Goal: Obtain resource: Download file/media

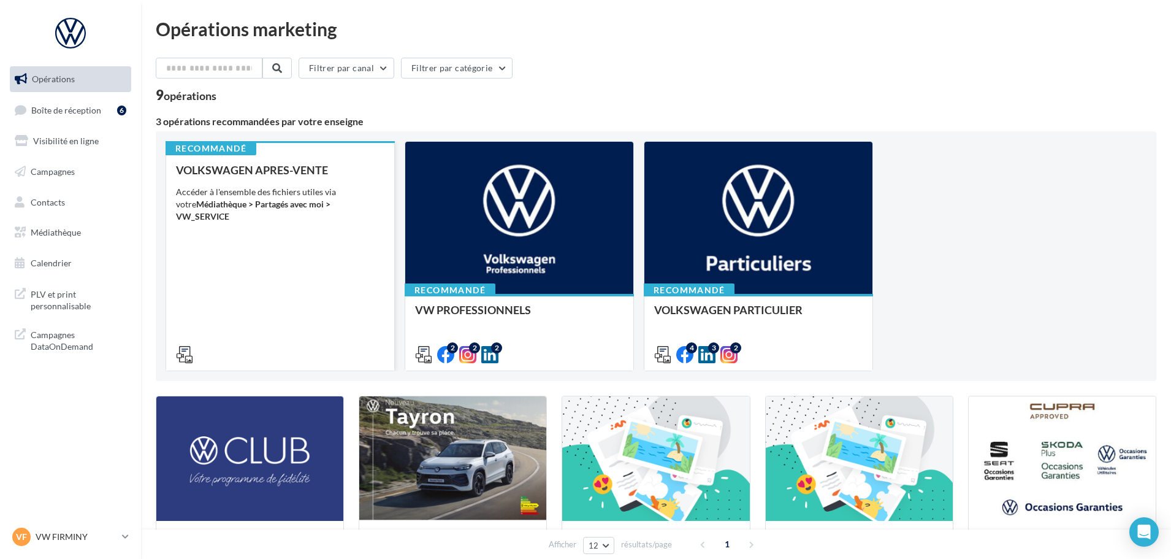
click at [288, 237] on div "VOLKSWAGEN APRES-VENTE Accéder à l'ensemble des fichiers utiles via votre Média…" at bounding box center [280, 262] width 208 height 196
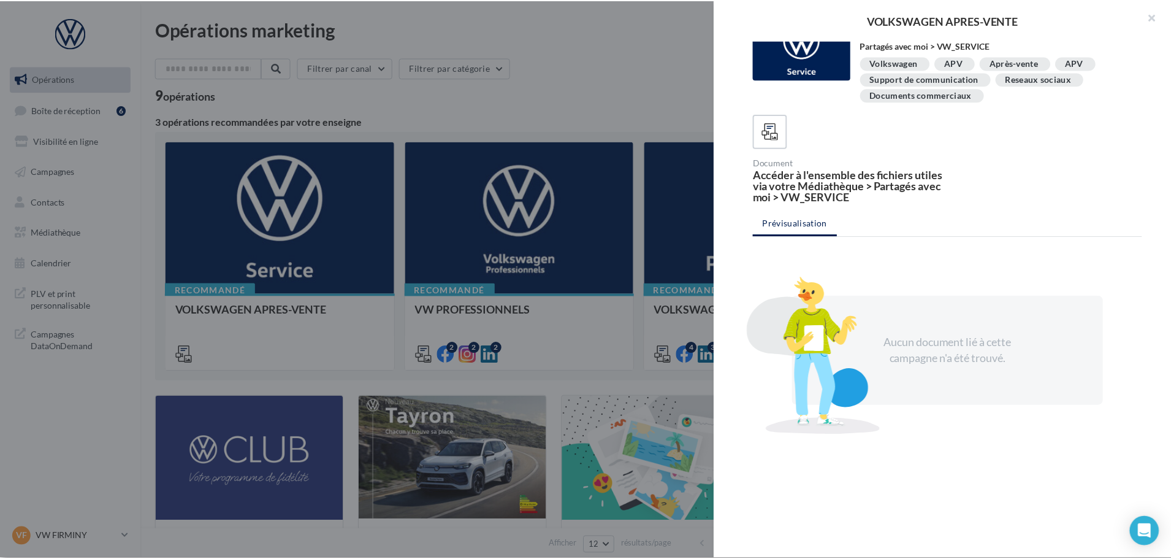
scroll to position [38, 0]
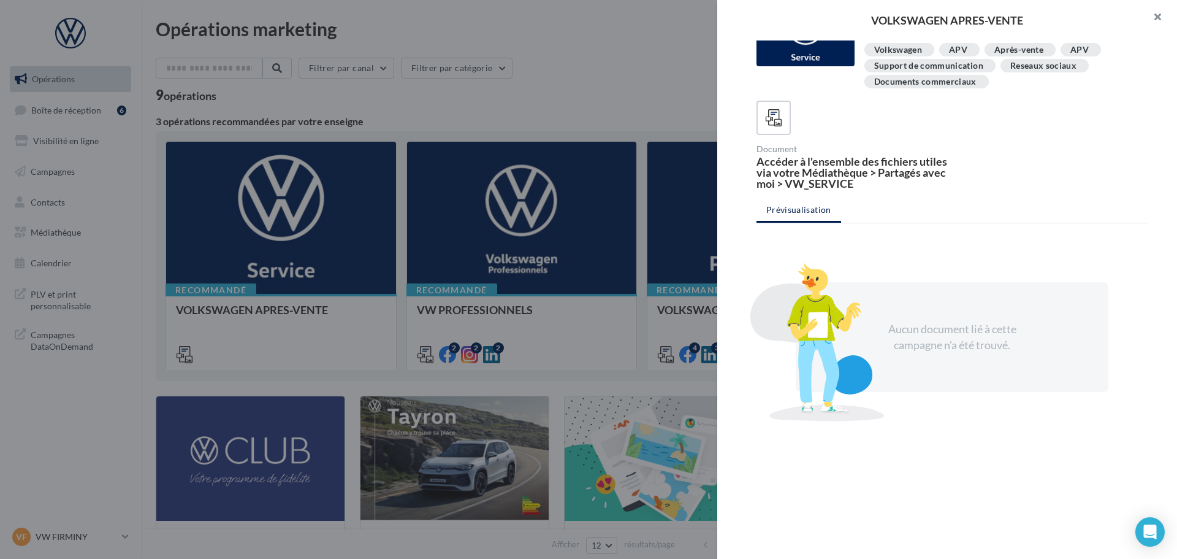
click at [1151, 13] on button "button" at bounding box center [1152, 18] width 49 height 37
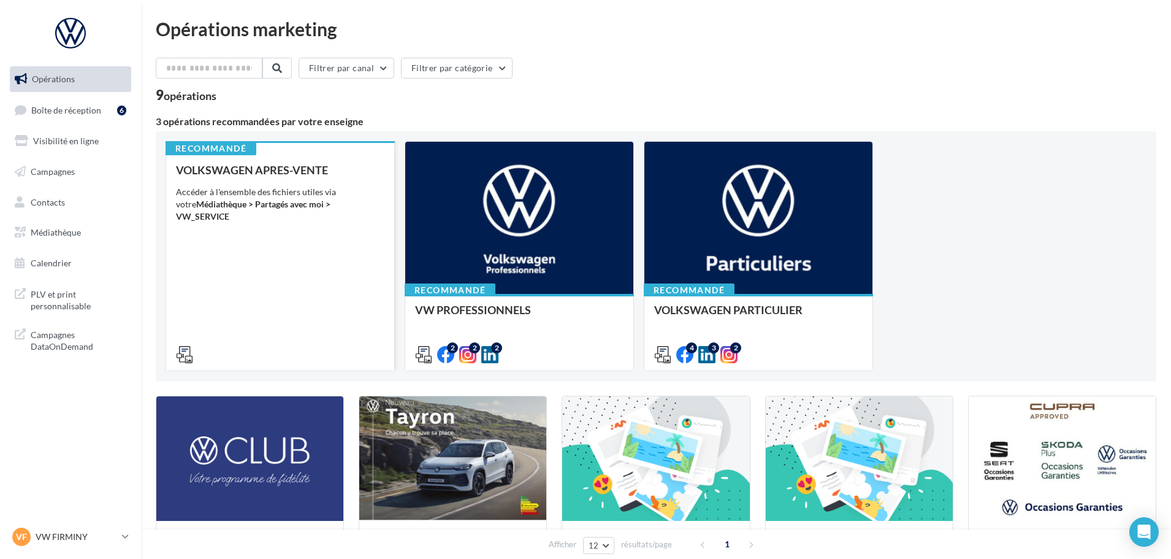
click at [186, 357] on icon at bounding box center [184, 354] width 17 height 17
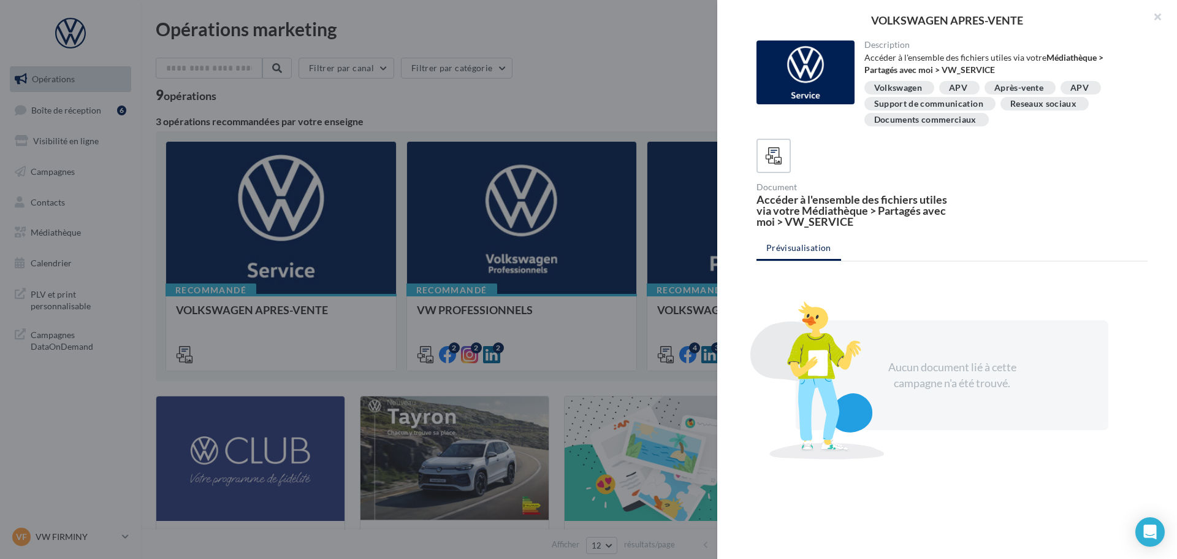
drag, startPoint x: 875, startPoint y: 204, endPoint x: 890, endPoint y: 226, distance: 26.4
click at [890, 226] on div "Accéder à l'ensemble des fichiers utiles via votre Médiathèque > Partagés avec …" at bounding box center [852, 210] width 191 height 33
click at [990, 228] on div "Description Accéder à l'ensemble des fichiers utiles via votre Médiathèque > Pa…" at bounding box center [952, 279] width 470 height 479
click at [1156, 15] on button "button" at bounding box center [1152, 18] width 49 height 37
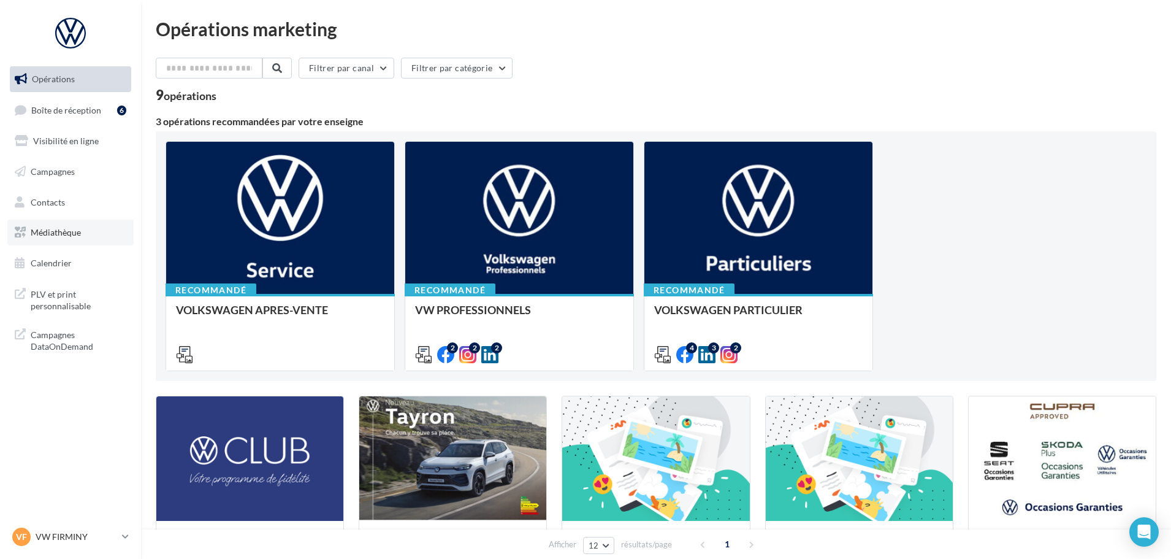
click at [60, 234] on span "Médiathèque" at bounding box center [56, 232] width 50 height 10
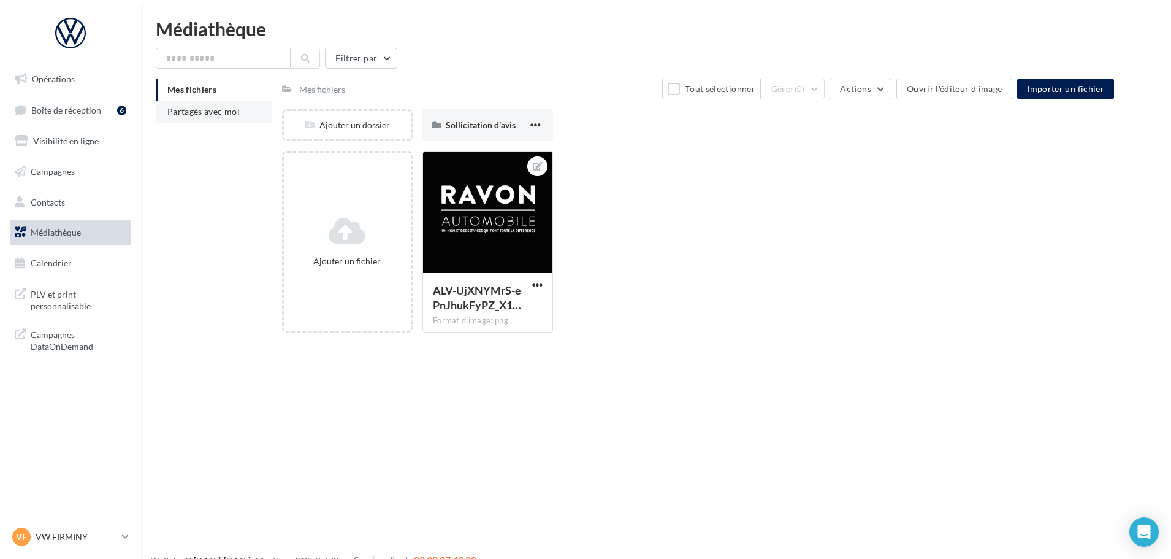
click at [191, 119] on li "Partagés avec moi" at bounding box center [214, 112] width 116 height 22
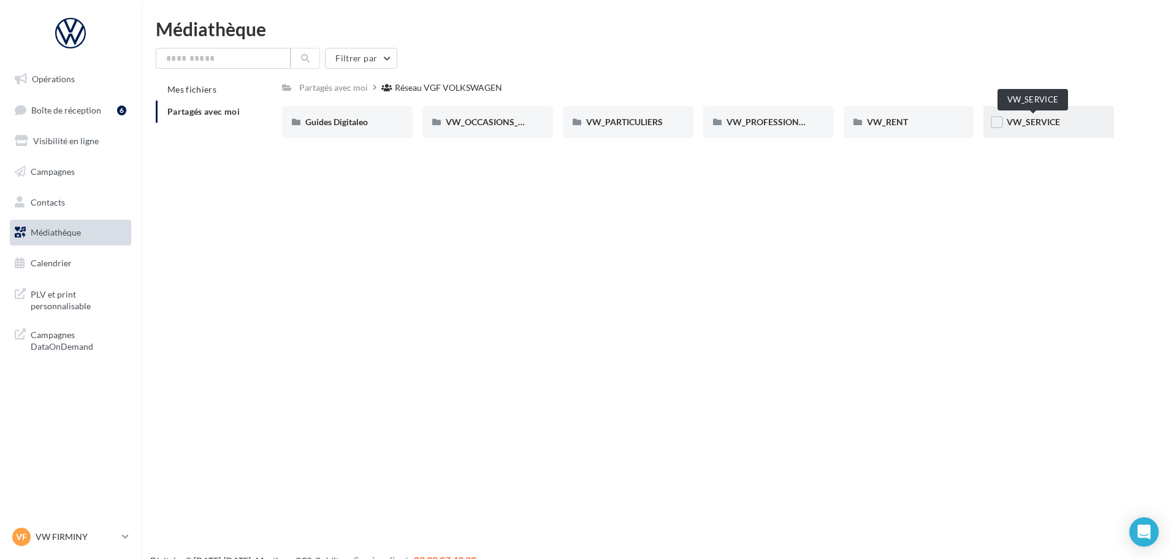
click at [1033, 122] on span "VW_SERVICE" at bounding box center [1033, 121] width 53 height 10
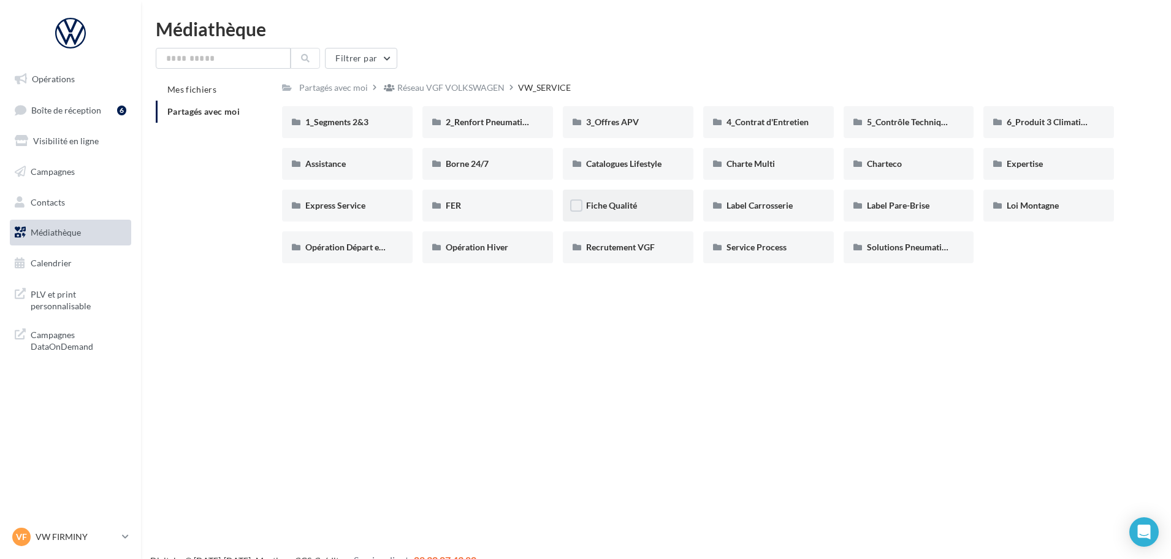
click at [629, 211] on div "Fiche Qualité" at bounding box center [628, 205] width 84 height 12
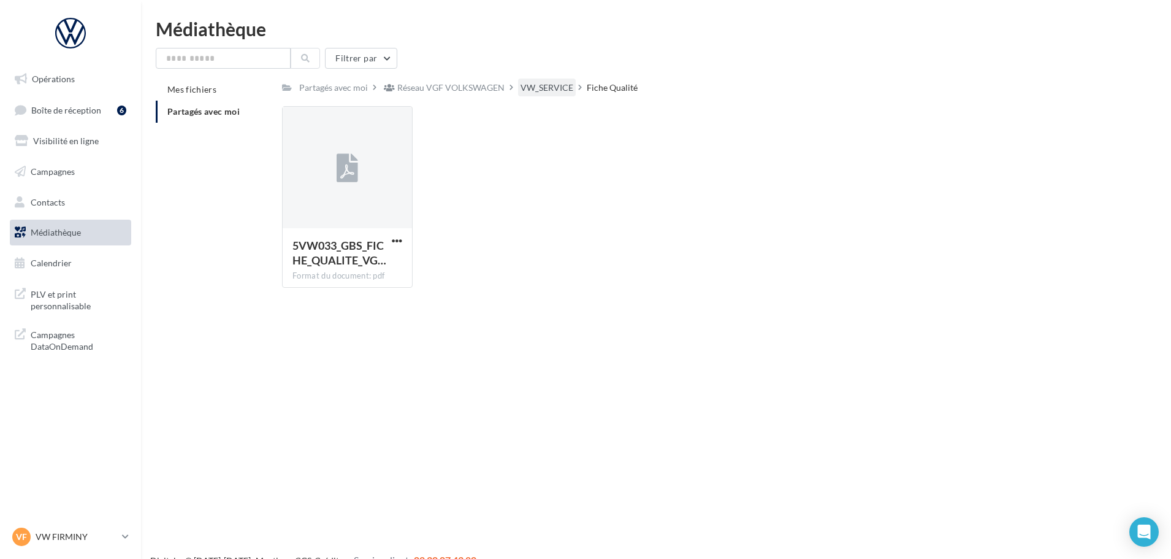
click at [541, 86] on div "VW_SERVICE" at bounding box center [546, 88] width 53 height 12
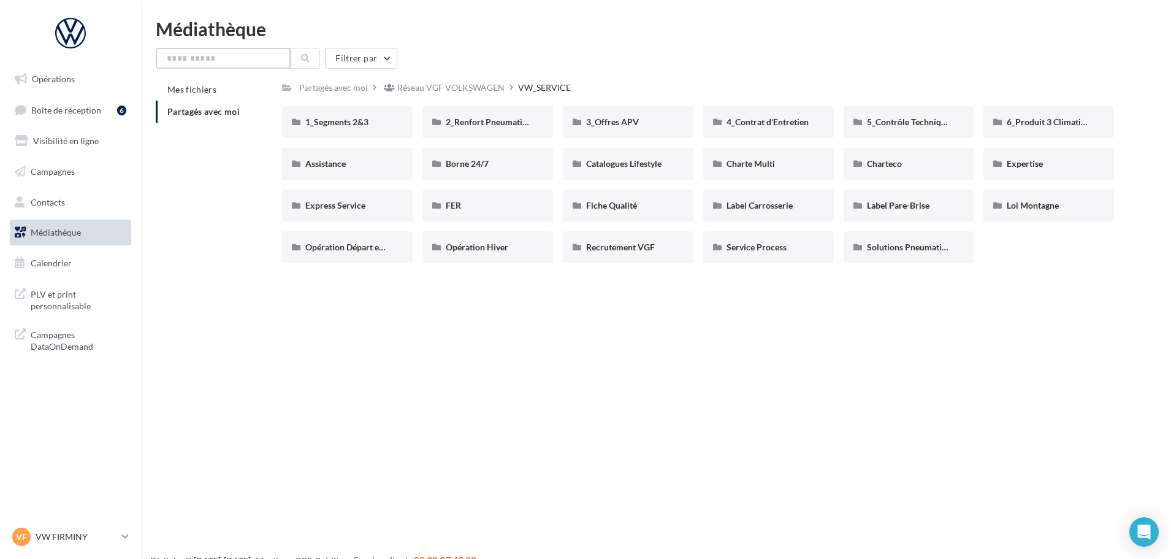
click at [238, 59] on input "text" at bounding box center [223, 58] width 135 height 21
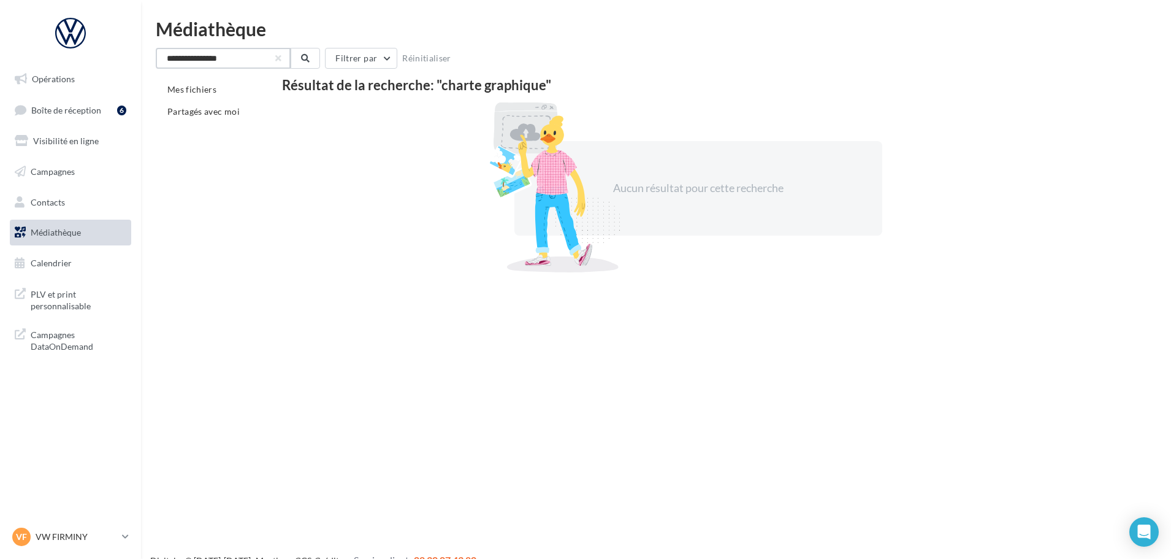
drag, startPoint x: 193, startPoint y: 61, endPoint x: 10, endPoint y: 59, distance: 182.7
click at [42, 59] on div "Opérations Boîte de réception 6 Visibilité en ligne Campagnes Contacts Médiathè…" at bounding box center [585, 299] width 1171 height 559
type input "*********"
drag, startPoint x: 232, startPoint y: 57, endPoint x: 2, endPoint y: 49, distance: 230.0
click at [29, 49] on div "Opérations Boîte de réception 6 Visibilité en ligne Campagnes Contacts Médiathè…" at bounding box center [585, 299] width 1171 height 559
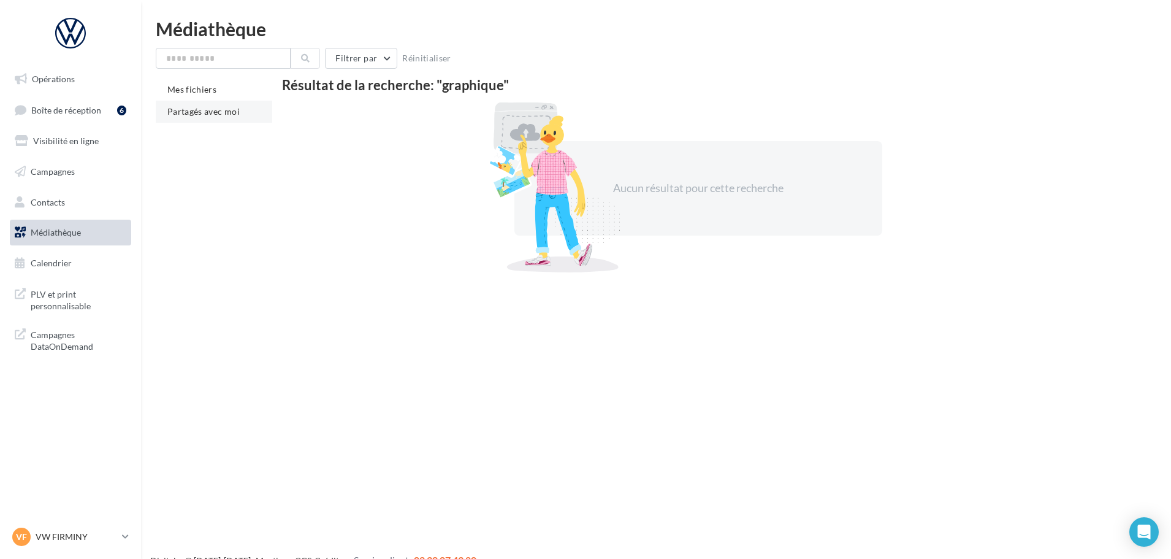
click at [201, 112] on span "Partagés avec moi" at bounding box center [203, 111] width 72 height 10
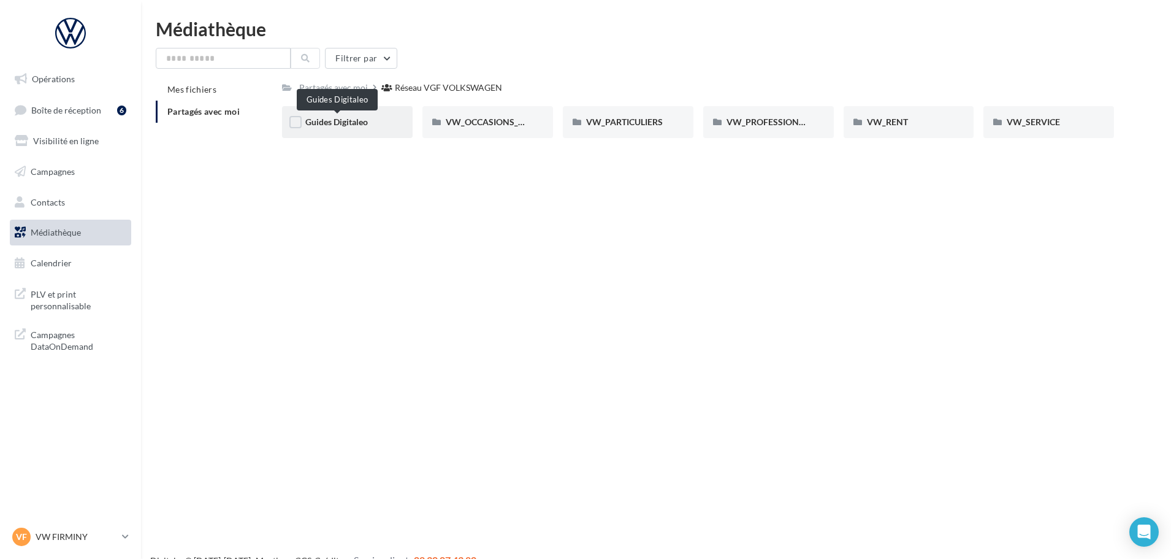
click at [359, 119] on span "Guides Digitaleo" at bounding box center [336, 121] width 63 height 10
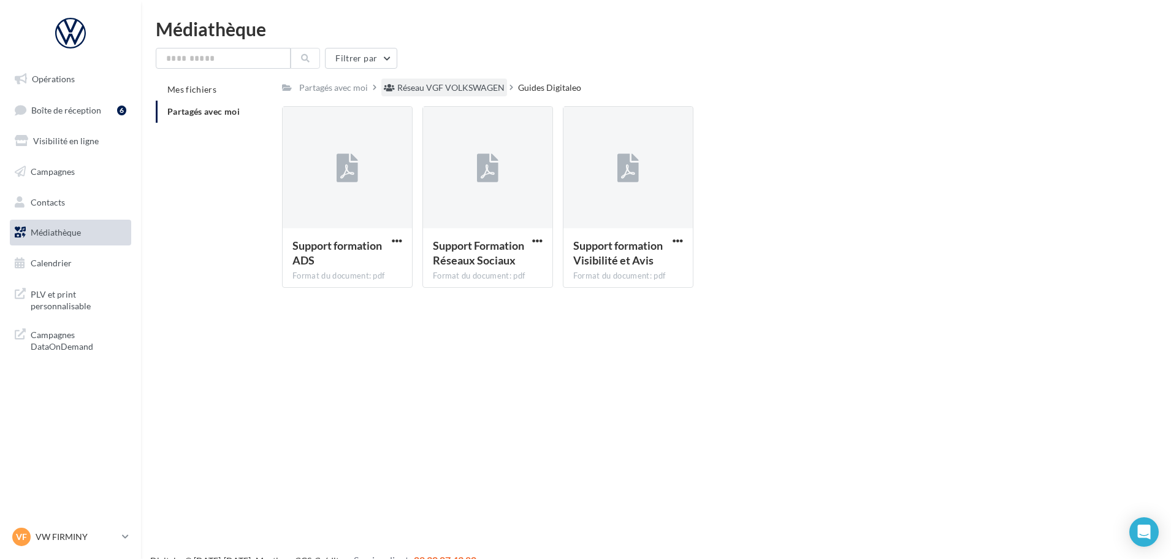
click at [472, 84] on div "Réseau VGF VOLKSWAGEN" at bounding box center [450, 88] width 107 height 12
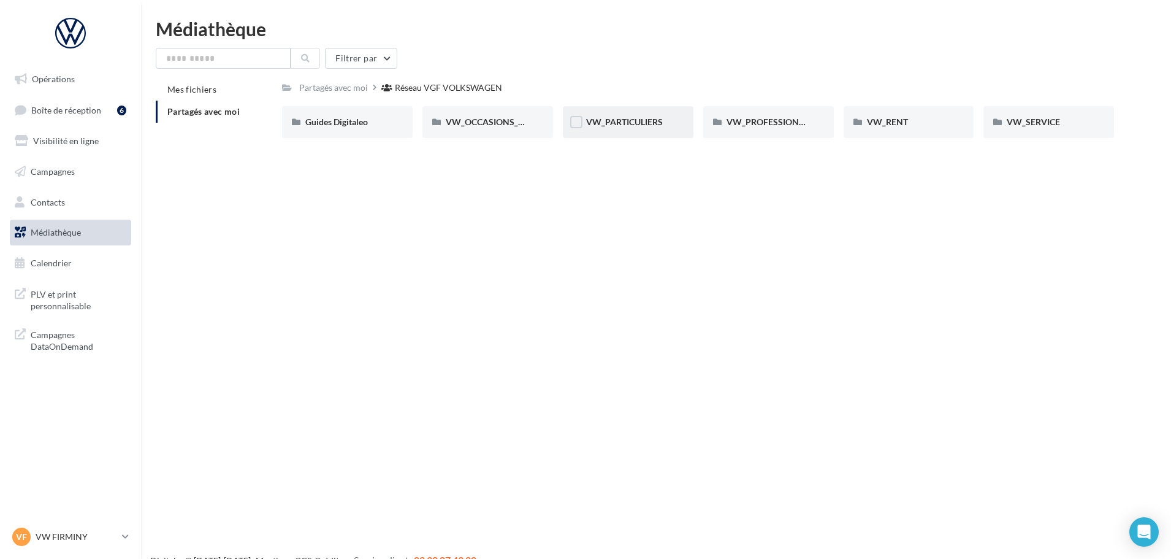
click at [658, 123] on span "VW_PARTICULIERS" at bounding box center [624, 121] width 77 height 10
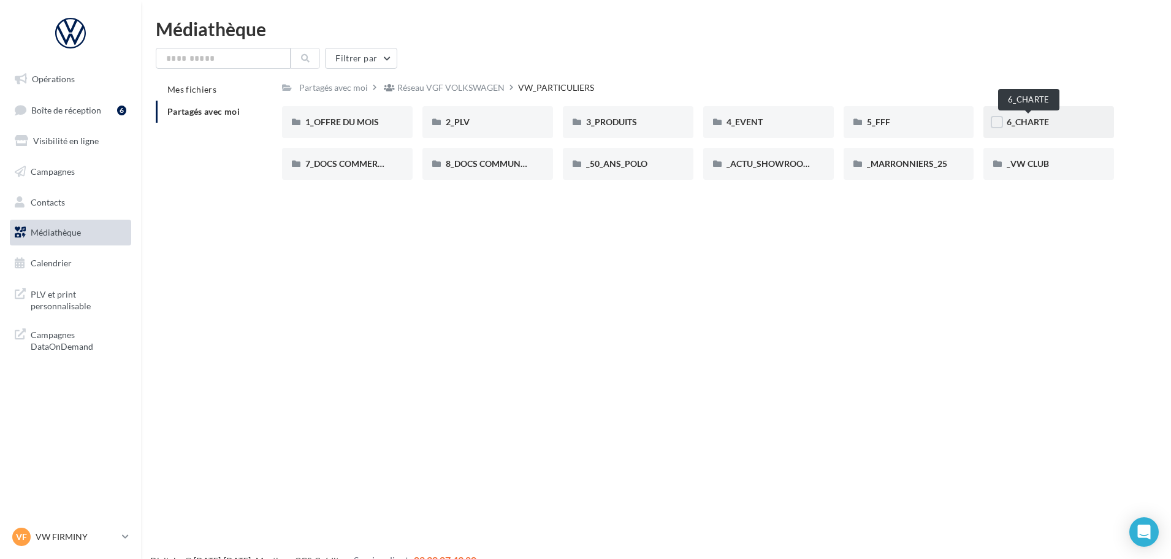
click at [1019, 121] on span "6_CHARTE" at bounding box center [1028, 121] width 42 height 10
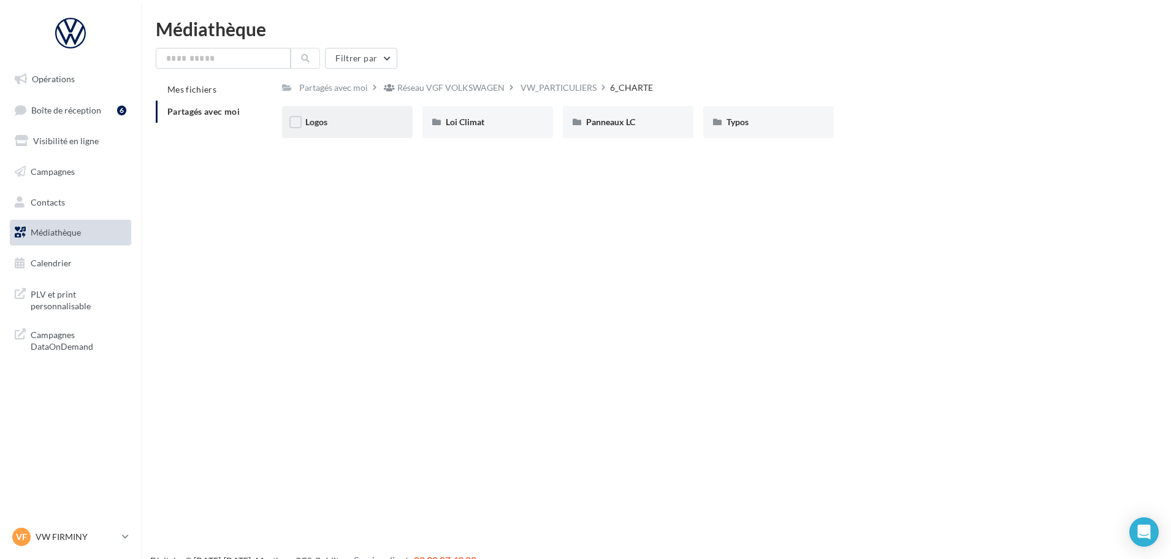
click at [335, 126] on div "Logos" at bounding box center [347, 122] width 84 height 12
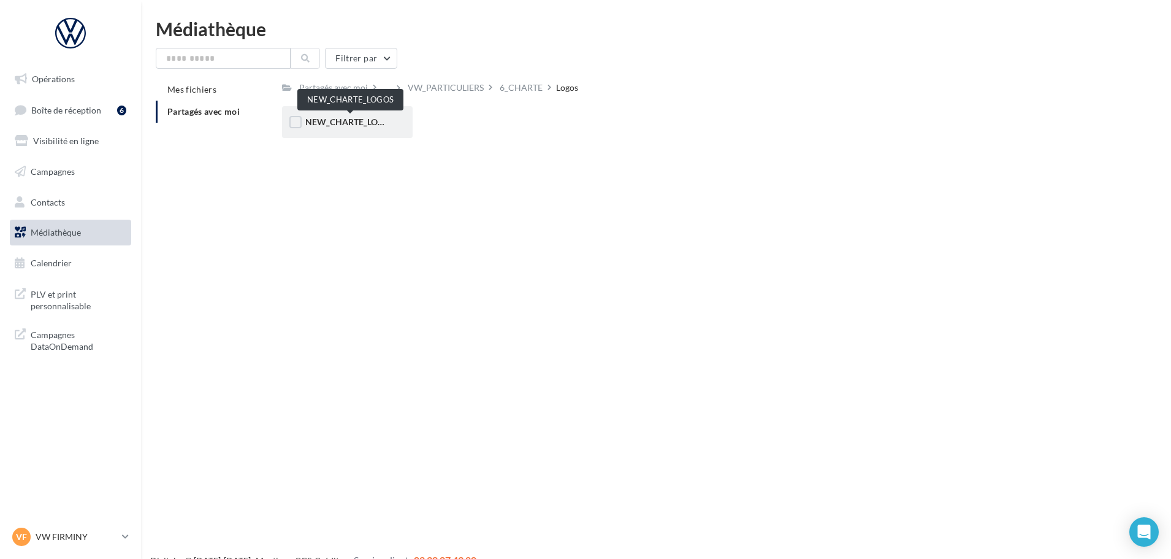
click at [350, 120] on span "NEW_CHARTE_LOGOS" at bounding box center [350, 121] width 90 height 10
click at [349, 121] on span "NEW_CHARTE_LOGOS" at bounding box center [350, 121] width 90 height 10
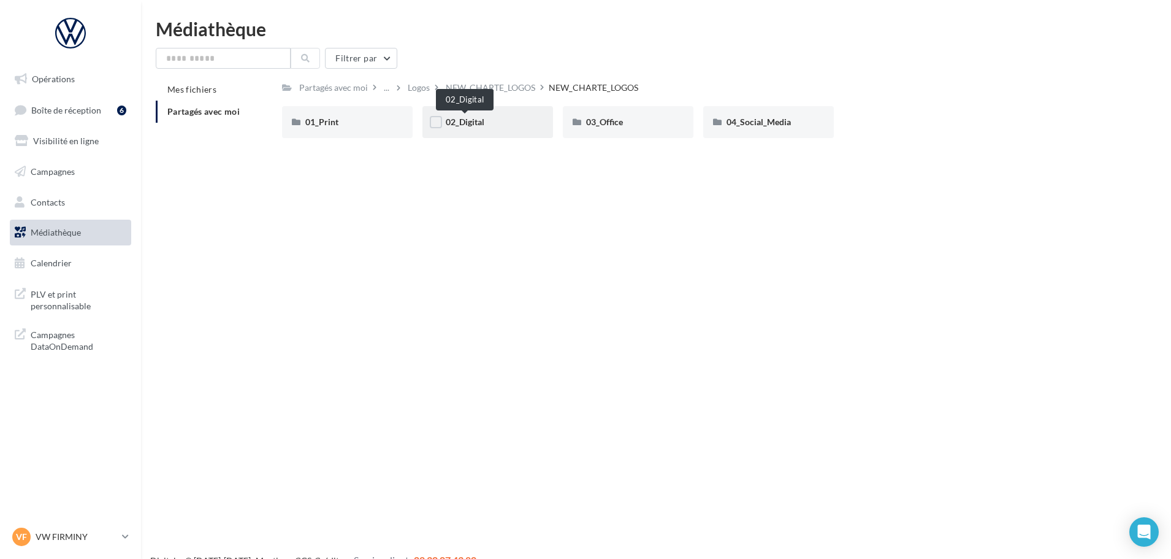
click at [460, 117] on span "02_Digital" at bounding box center [465, 121] width 39 height 10
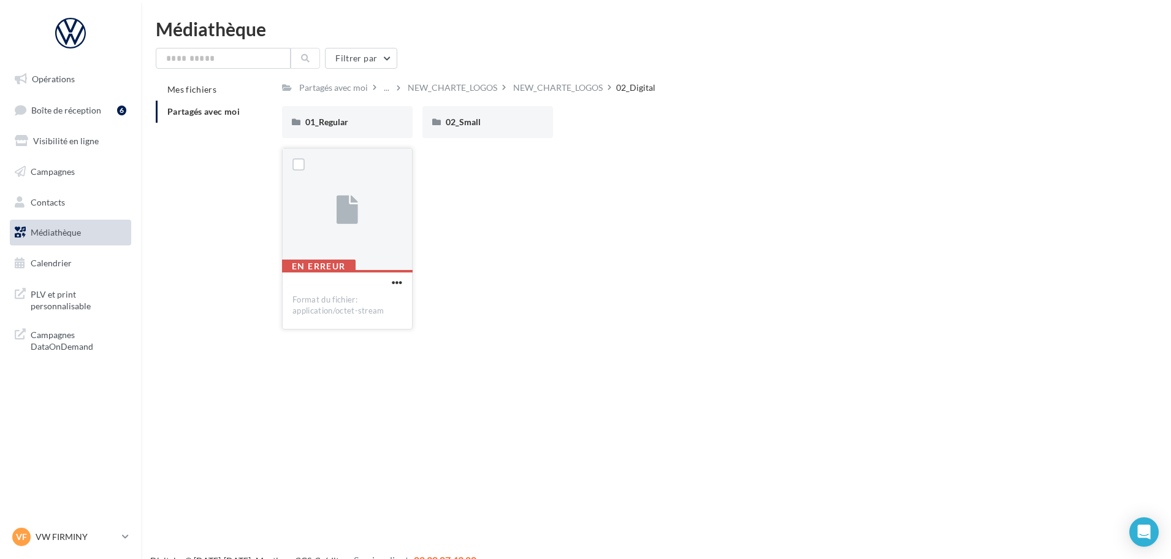
click at [356, 199] on icon at bounding box center [347, 210] width 21 height 28
click at [487, 135] on div "02_Small" at bounding box center [487, 122] width 131 height 32
click at [352, 89] on div "Partagés avec moi" at bounding box center [333, 88] width 69 height 12
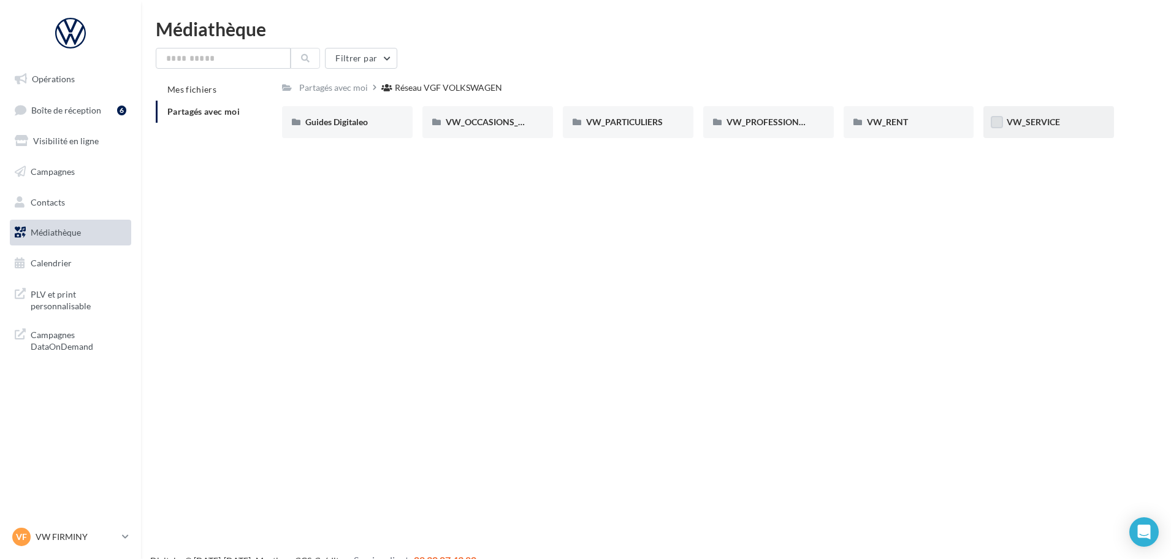
click at [1002, 123] on label at bounding box center [997, 122] width 12 height 12
click at [1048, 125] on span "VW_SERVICE" at bounding box center [1033, 121] width 53 height 10
click at [1029, 121] on span "VW_SERVICE" at bounding box center [1033, 121] width 53 height 10
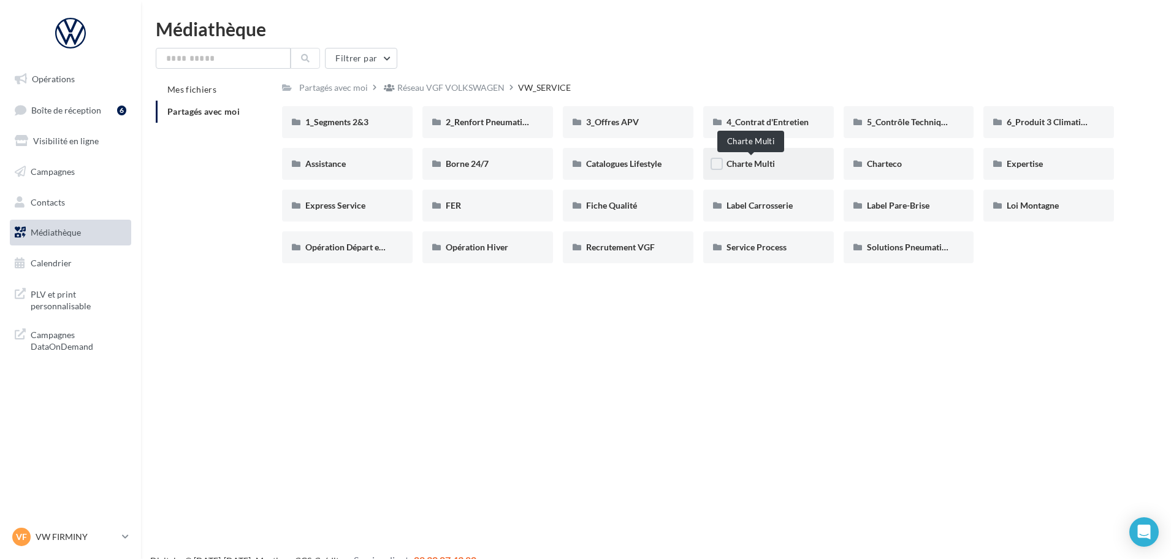
click at [757, 167] on span "Charte Multi" at bounding box center [750, 163] width 48 height 10
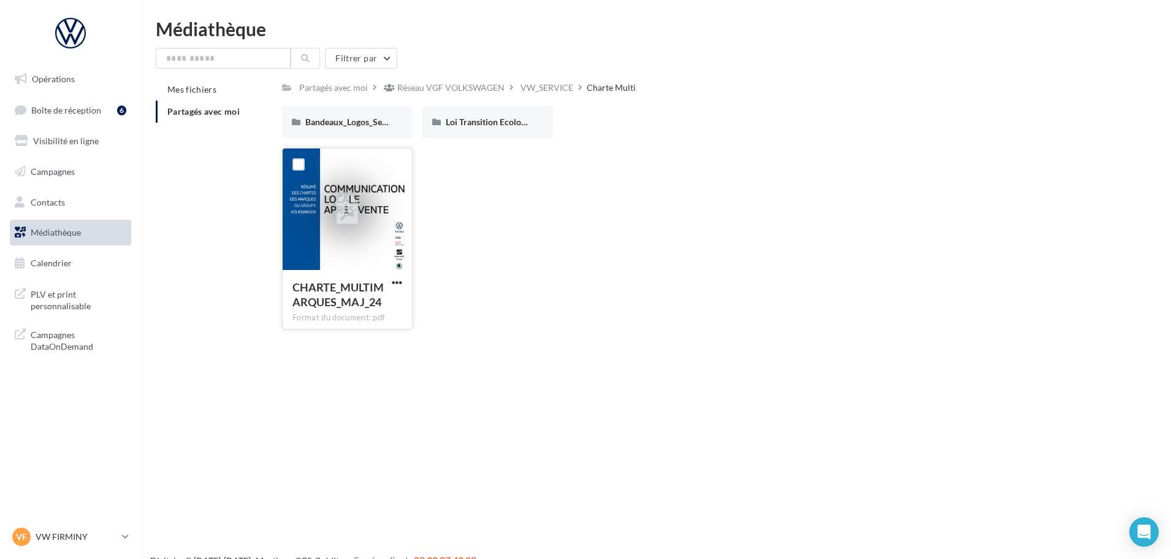
click at [341, 205] on icon at bounding box center [347, 210] width 21 height 28
click at [368, 224] on div at bounding box center [347, 209] width 129 height 123
click at [335, 206] on div at bounding box center [347, 210] width 46 height 46
click at [395, 280] on span "button" at bounding box center [397, 282] width 10 height 10
click at [330, 309] on button "Télécharger" at bounding box center [343, 307] width 123 height 32
